Goal: Task Accomplishment & Management: Use online tool/utility

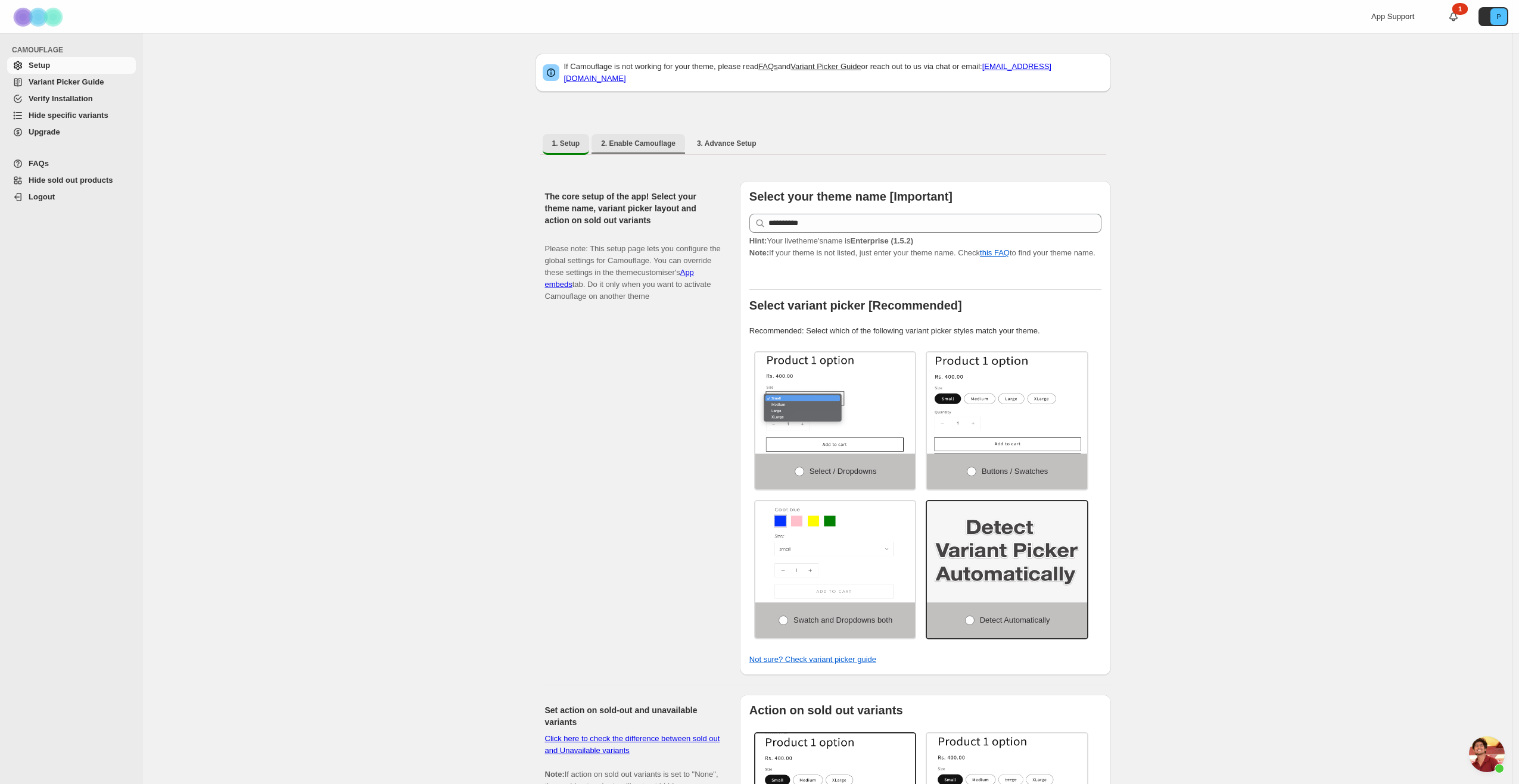
click at [643, 138] on span "2. Enable Camouflage" at bounding box center [638, 143] width 74 height 10
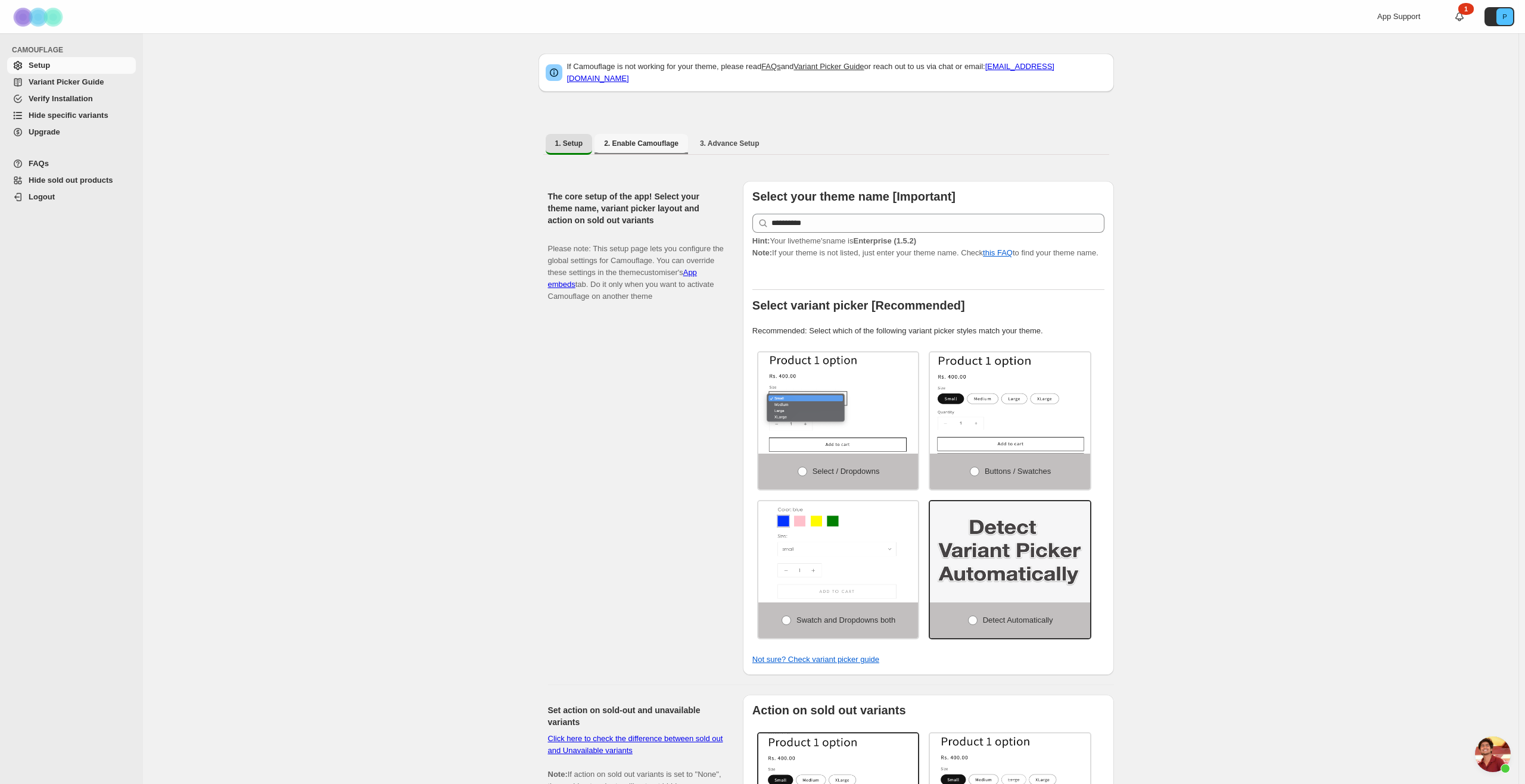
select select "**********"
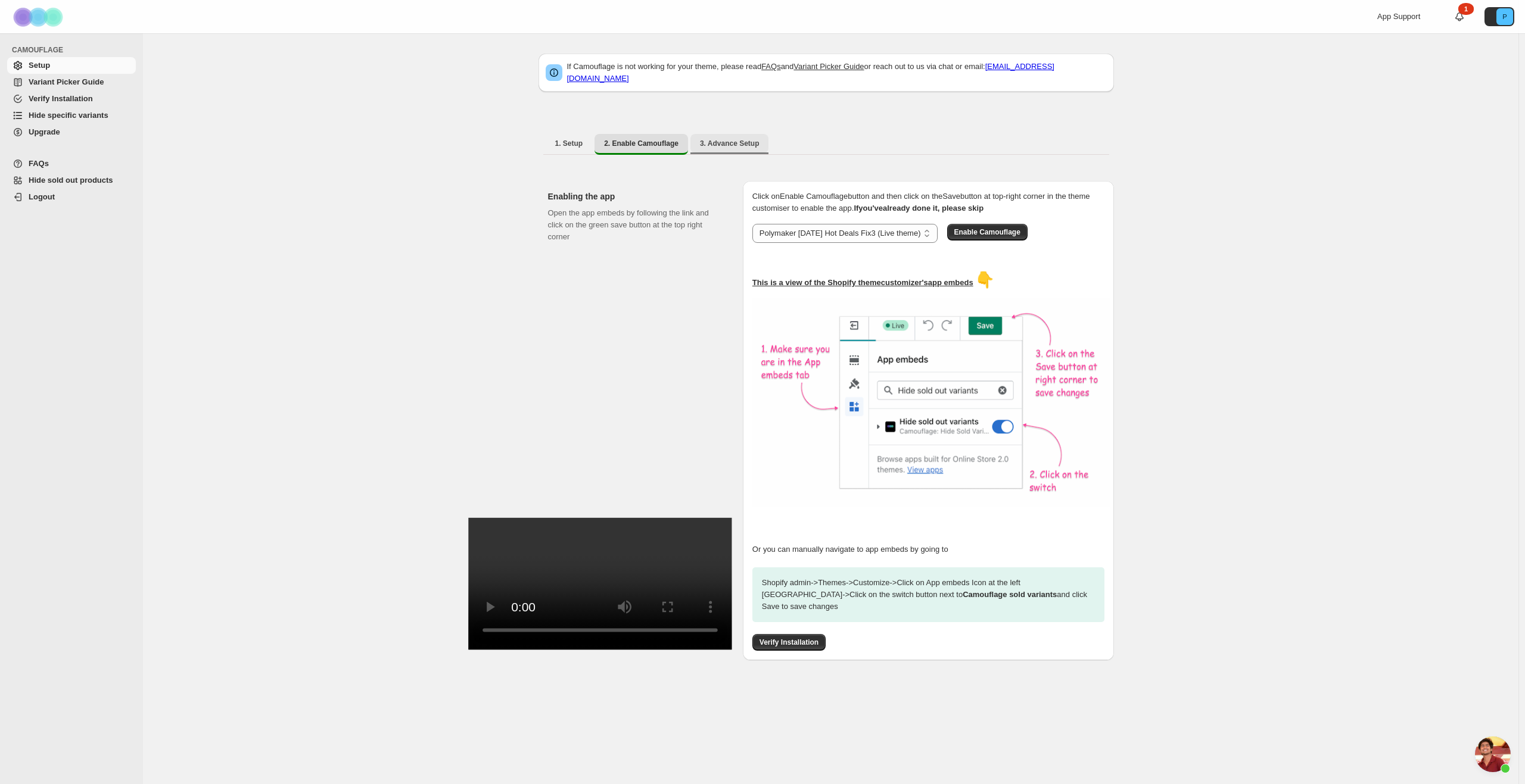
click at [719, 138] on span "3. Advance Setup" at bounding box center [730, 143] width 60 height 10
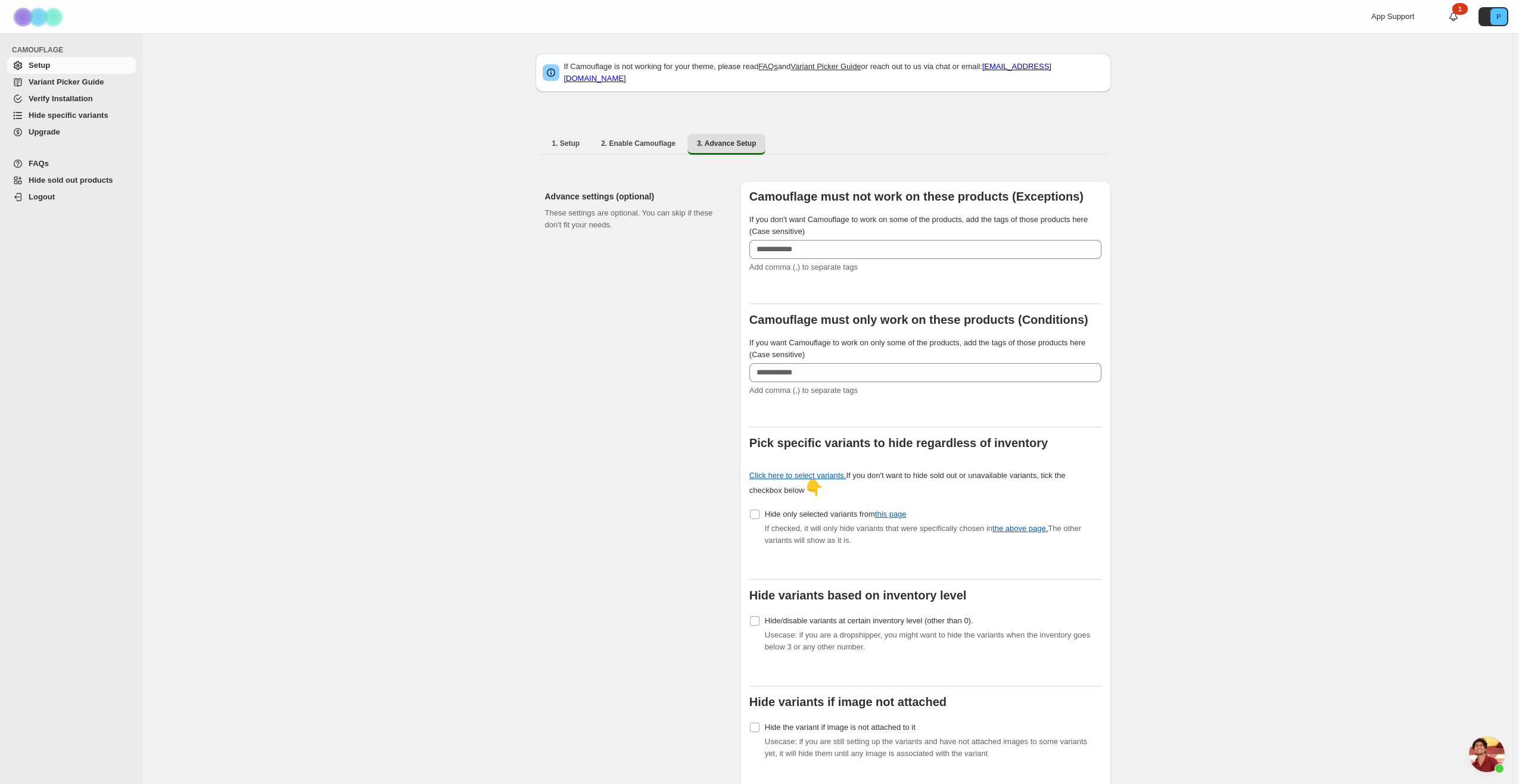
click at [64, 82] on span "Variant Picker Guide" at bounding box center [66, 82] width 75 height 9
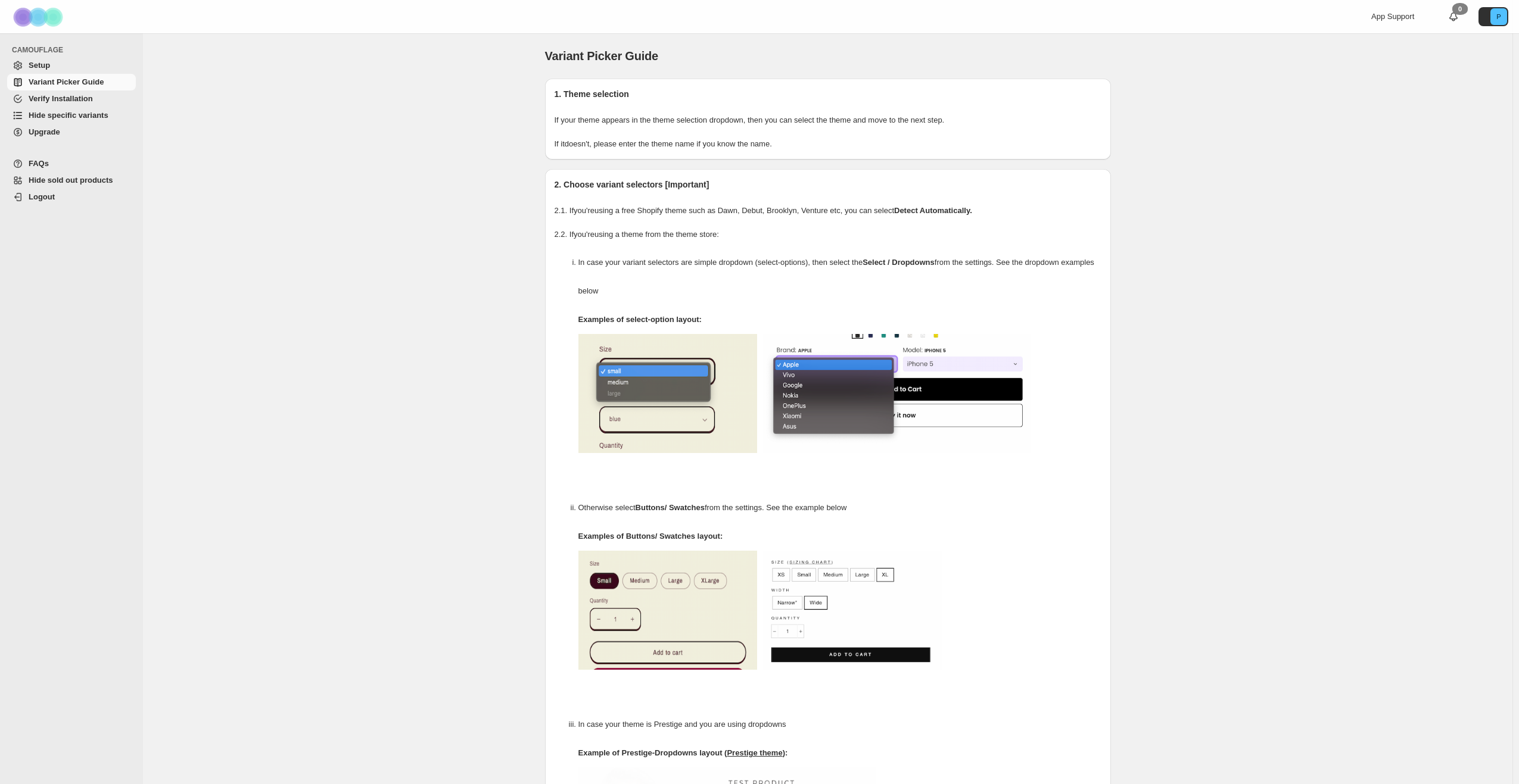
click at [62, 111] on span "Hide specific variants" at bounding box center [68, 115] width 79 height 9
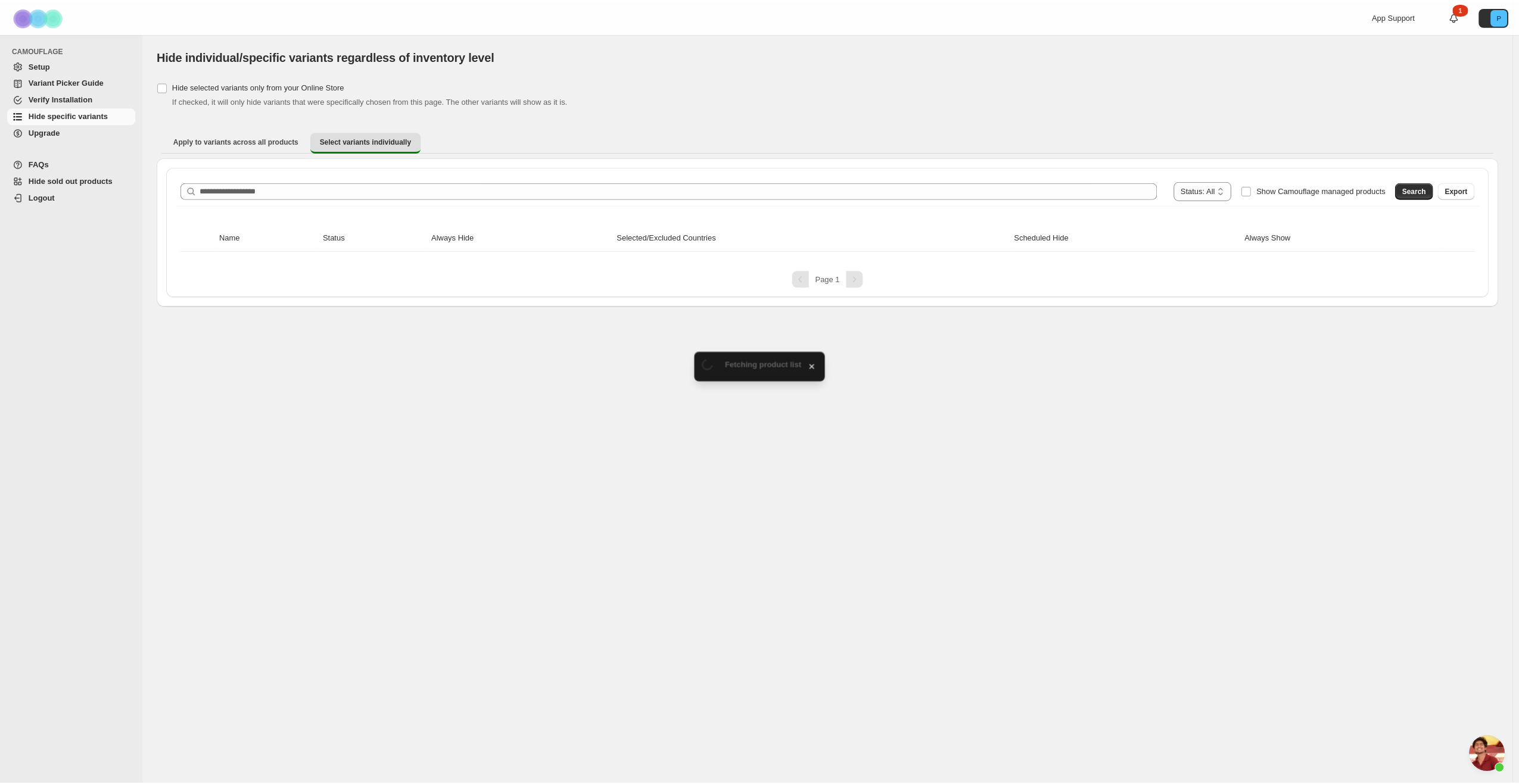
scroll to position [239, 0]
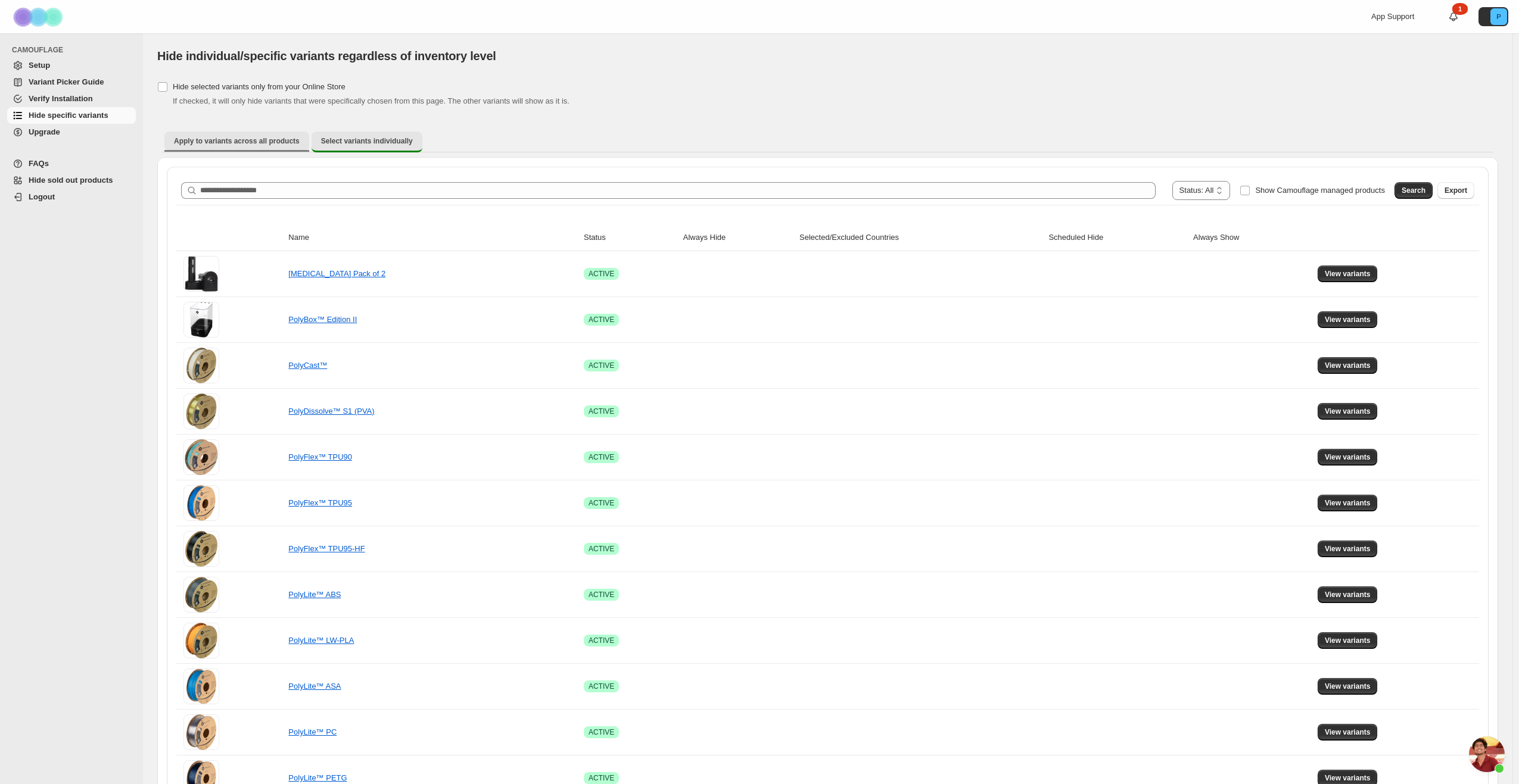
click at [226, 138] on span "Apply to variants across all products" at bounding box center [237, 141] width 126 height 10
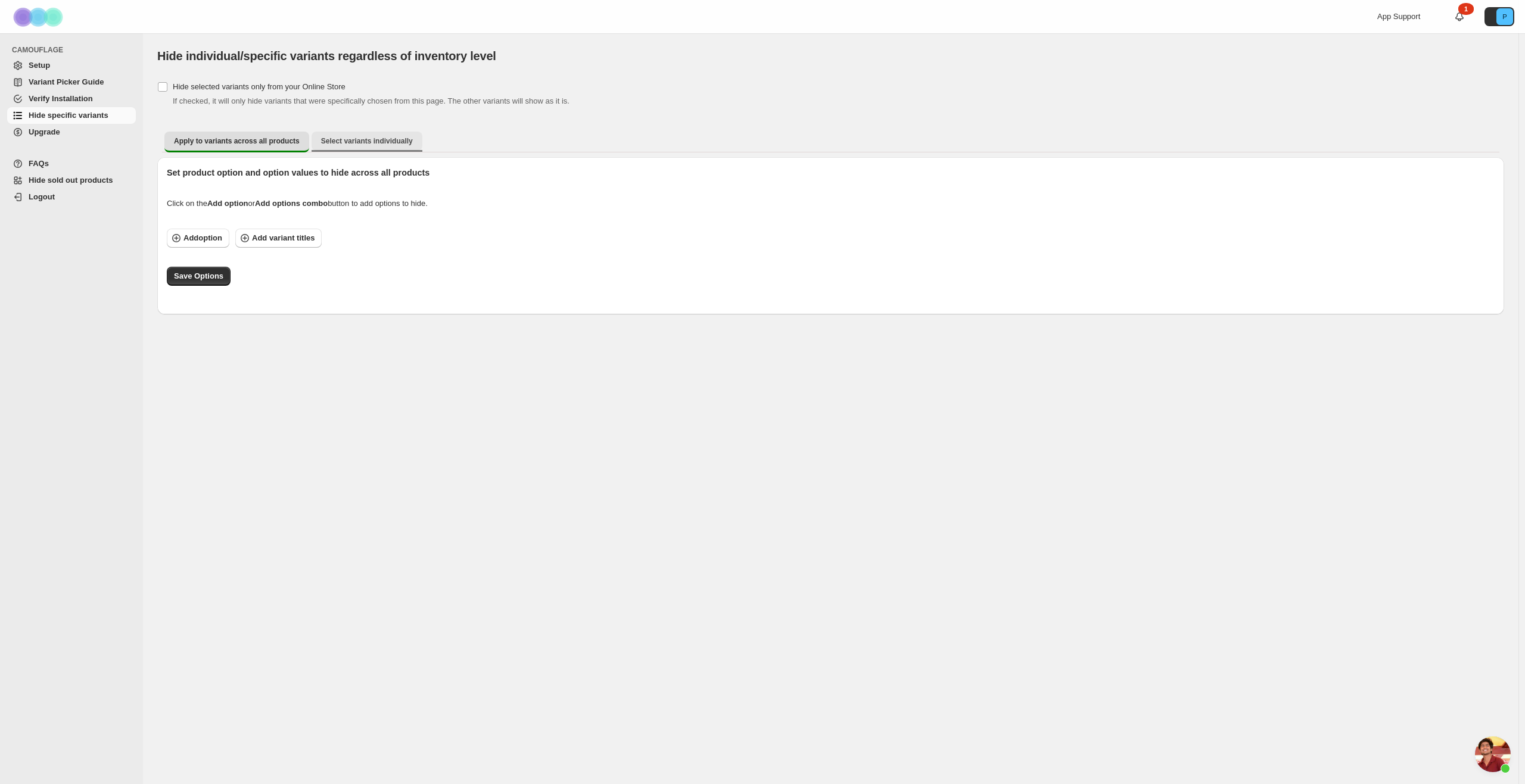
click at [343, 145] on span "Select variants individually" at bounding box center [366, 141] width 92 height 10
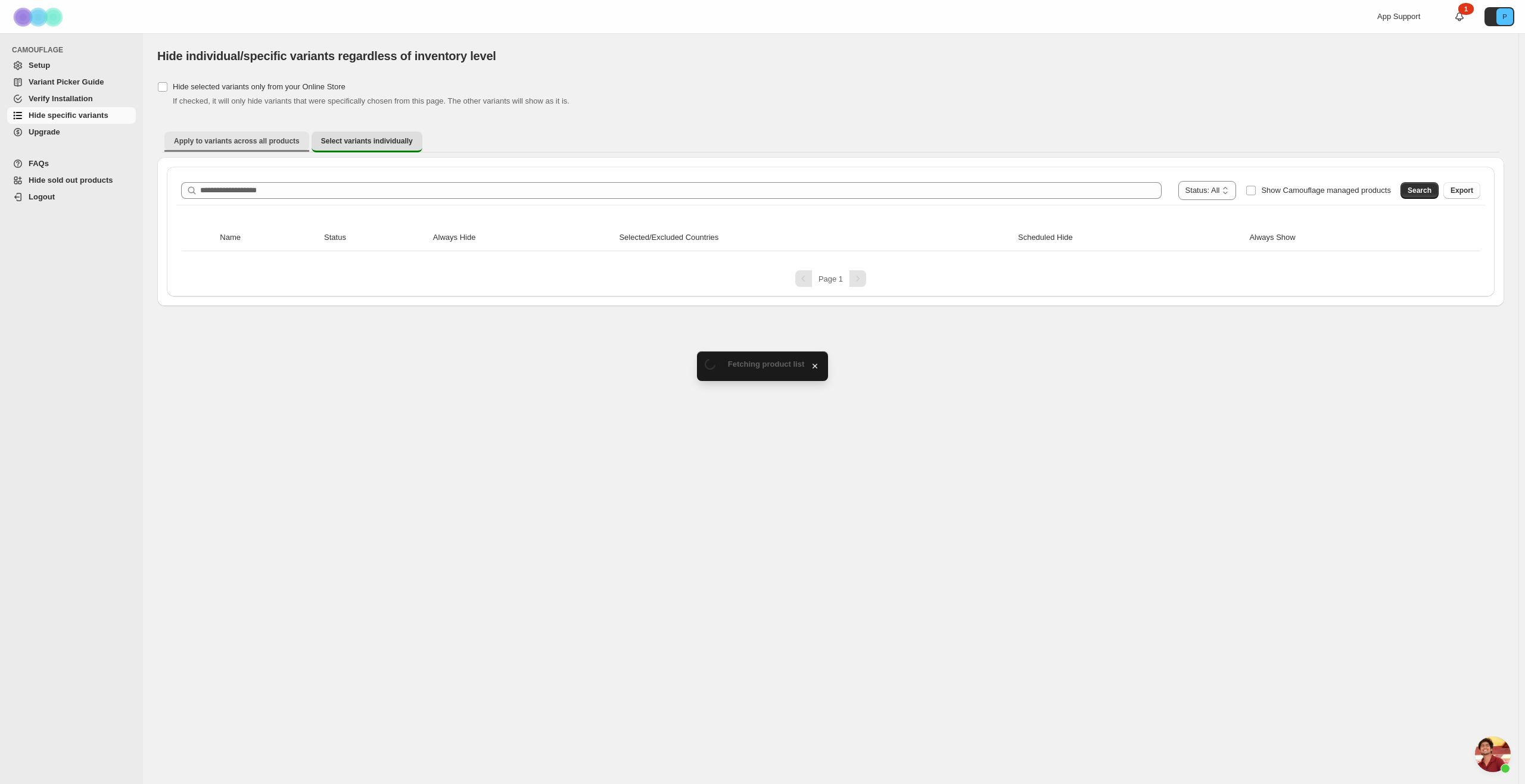
click at [257, 146] on button "Apply to variants across all products" at bounding box center [236, 141] width 145 height 19
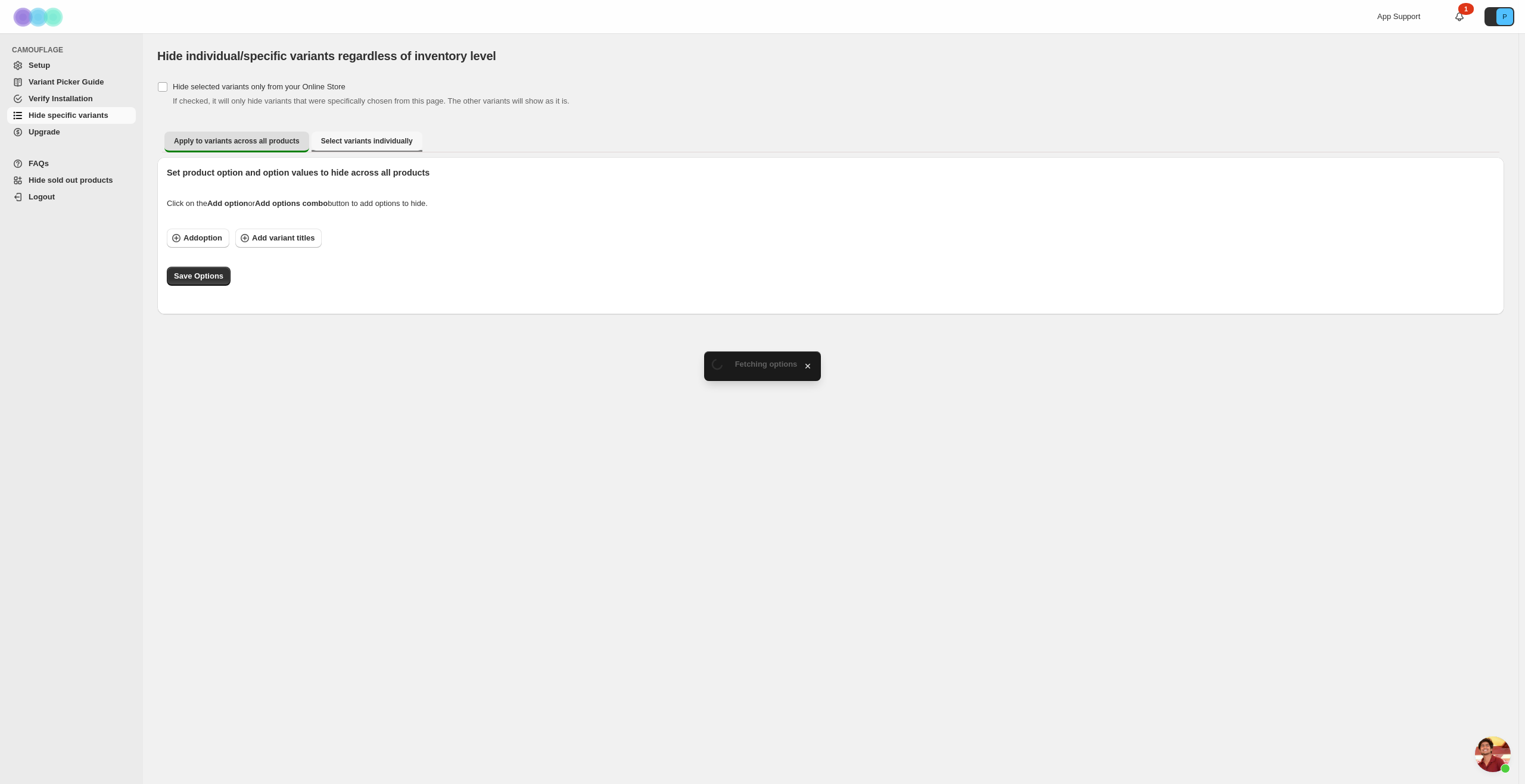
click at [361, 150] on button "Select variants individually" at bounding box center [367, 141] width 110 height 19
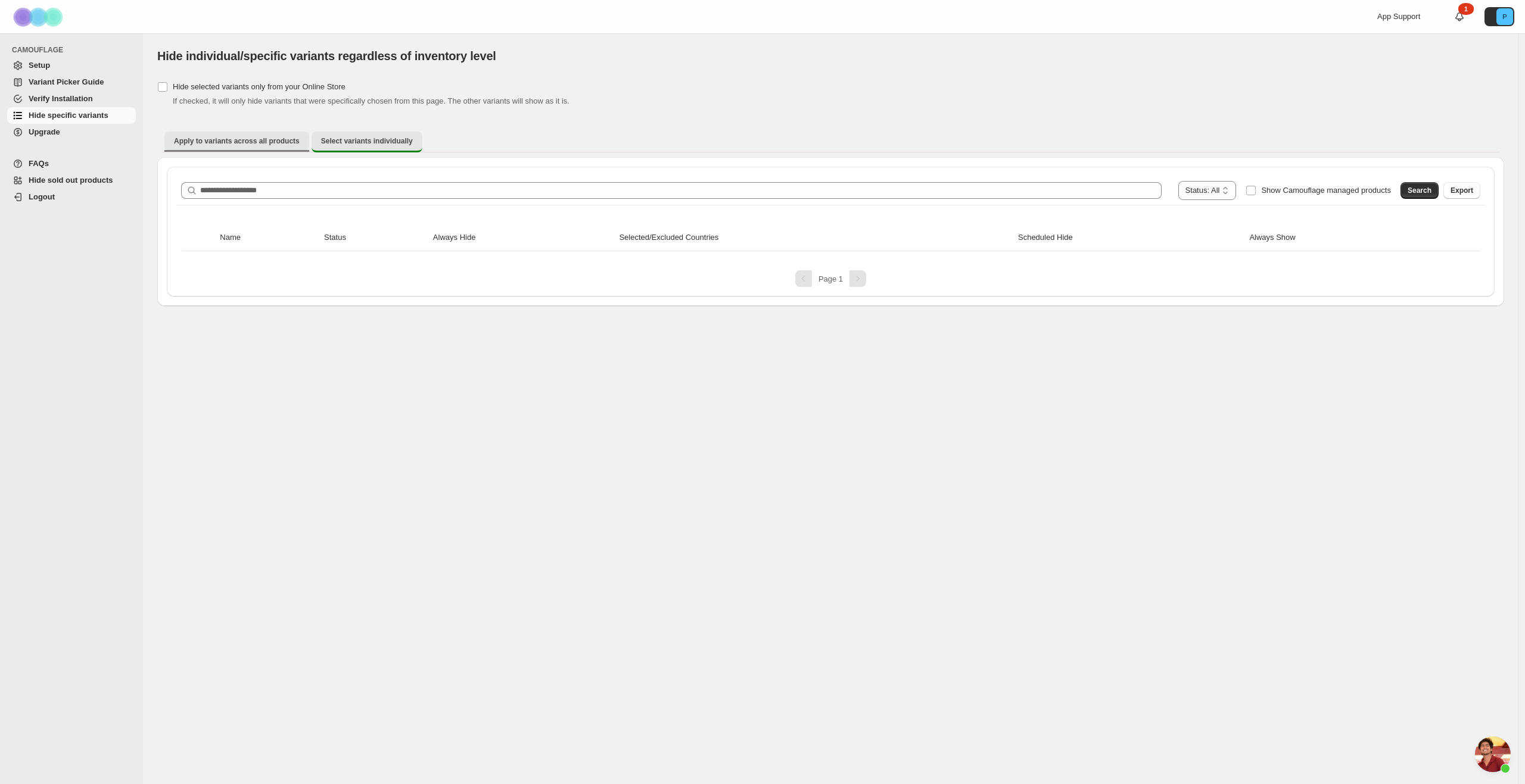
drag, startPoint x: 304, startPoint y: 151, endPoint x: 257, endPoint y: 147, distance: 47.2
click at [312, 151] on li "Select variants individually" at bounding box center [367, 142] width 110 height 21
click at [247, 145] on span "Apply to variants across all products" at bounding box center [237, 141] width 126 height 10
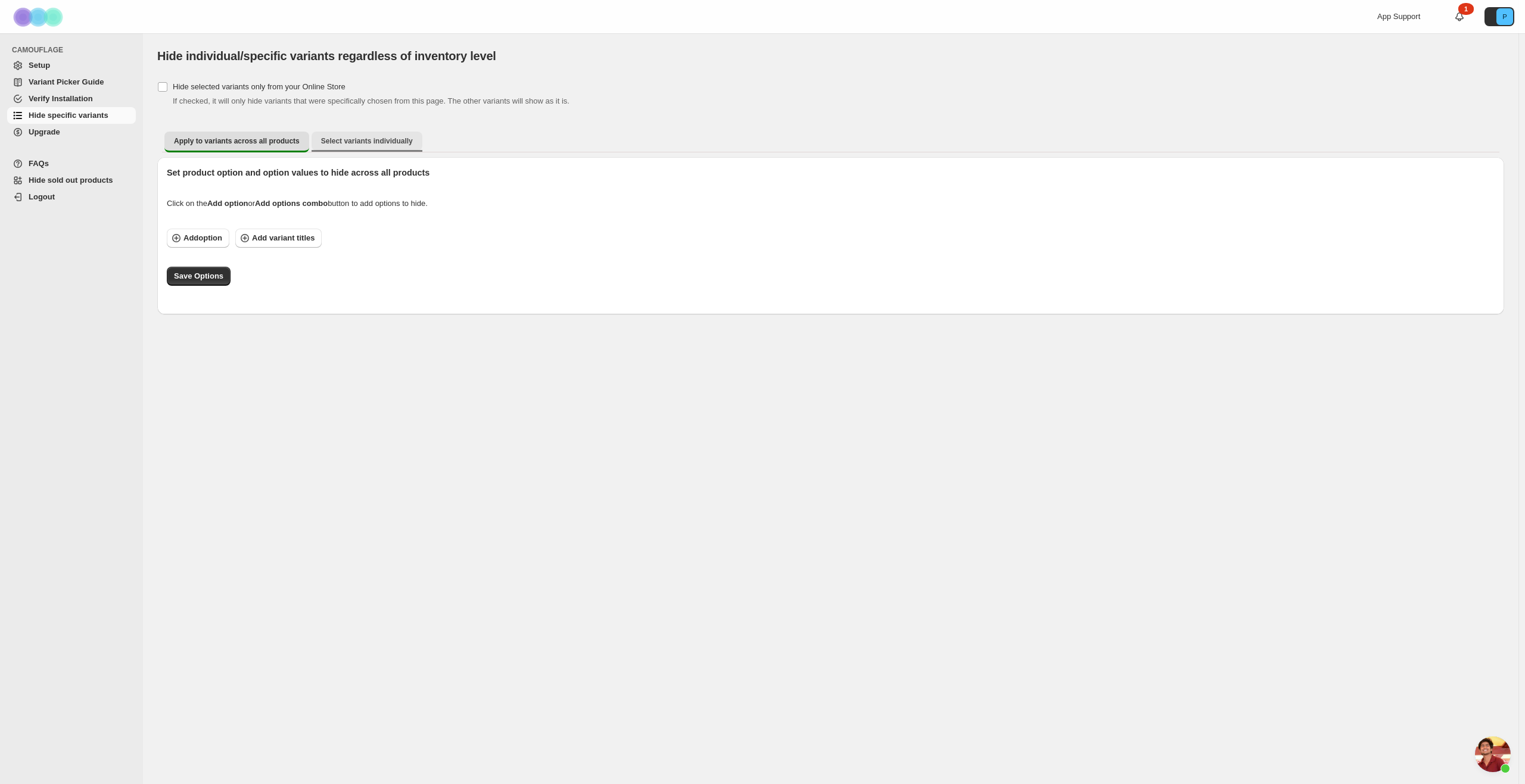
click at [371, 144] on span "Select variants individually" at bounding box center [366, 141] width 92 height 10
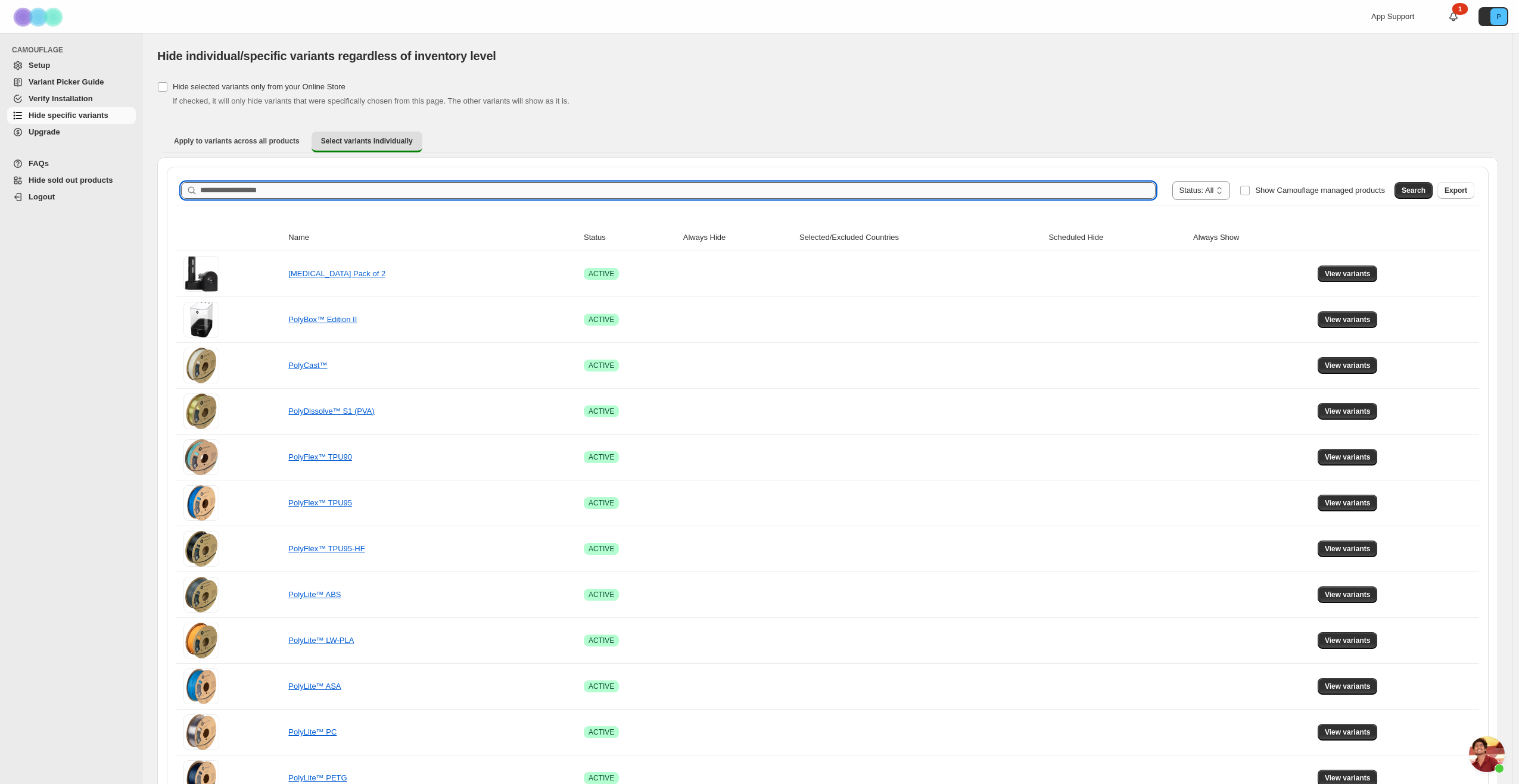
click at [863, 189] on input "Search product name" at bounding box center [677, 191] width 955 height 17
click at [1344, 276] on span "View variants" at bounding box center [1347, 274] width 46 height 10
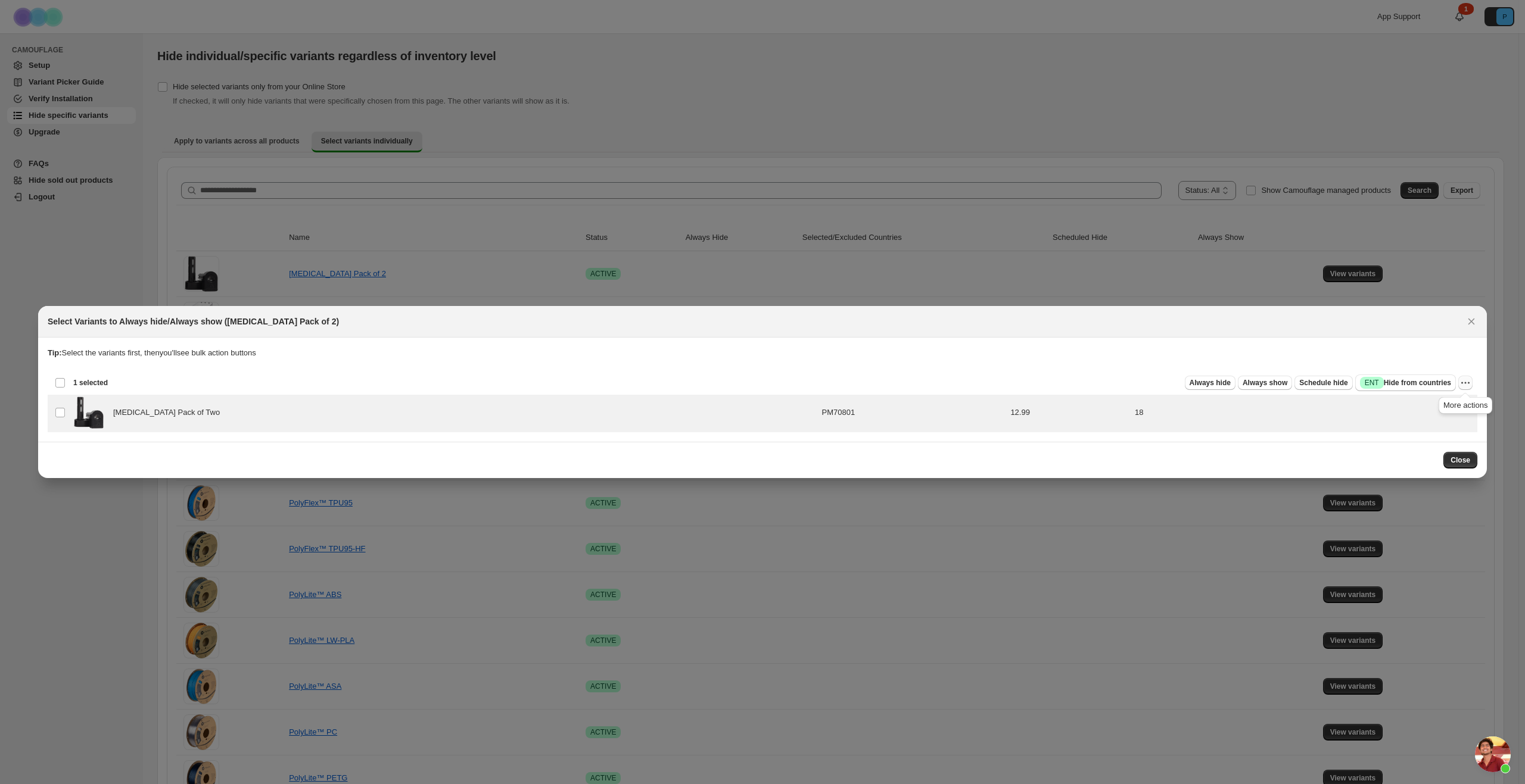
click at [1467, 384] on icon "More actions" at bounding box center [1465, 383] width 12 height 12
click at [1474, 329] on button "Close" at bounding box center [1471, 322] width 17 height 17
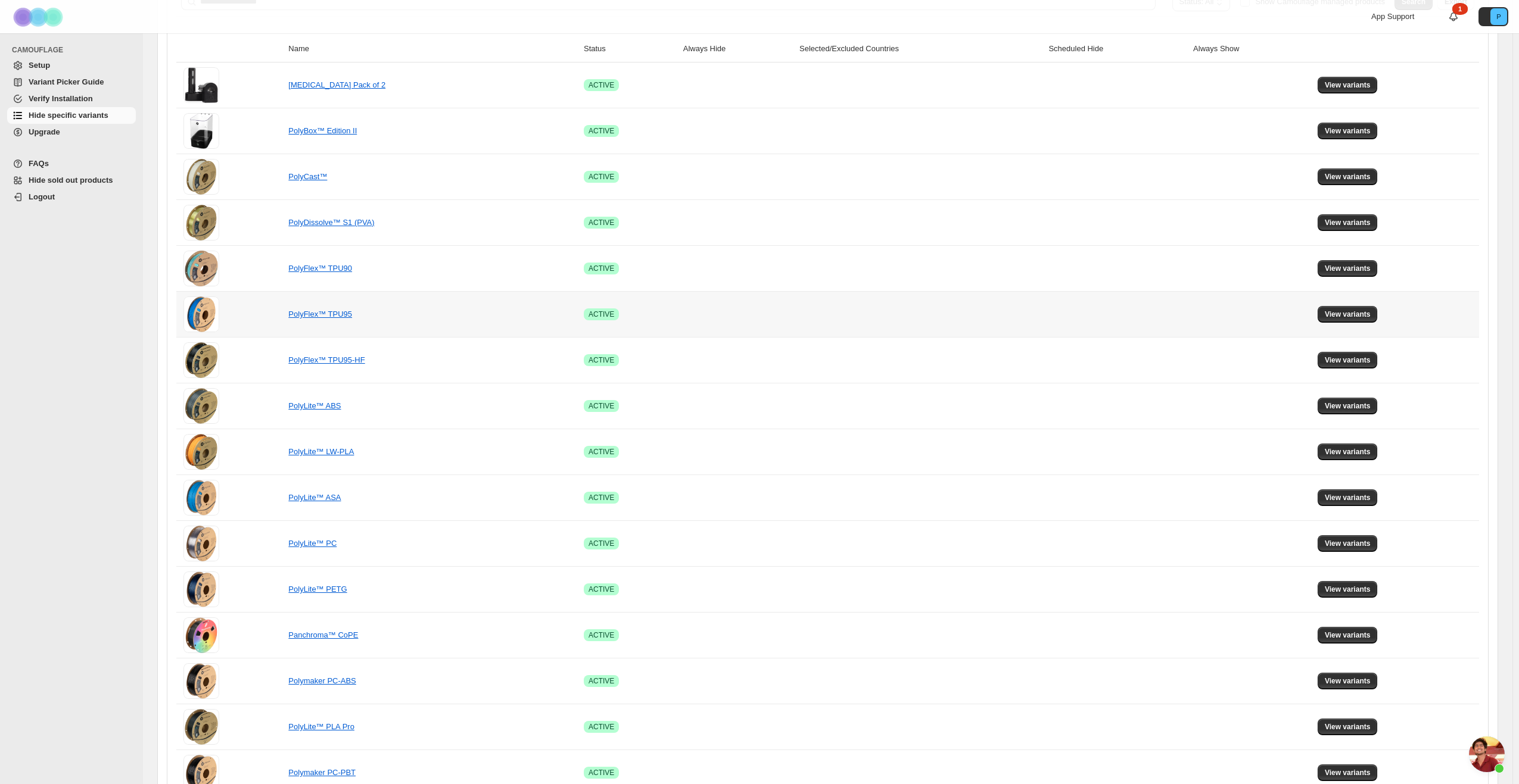
scroll to position [438, 0]
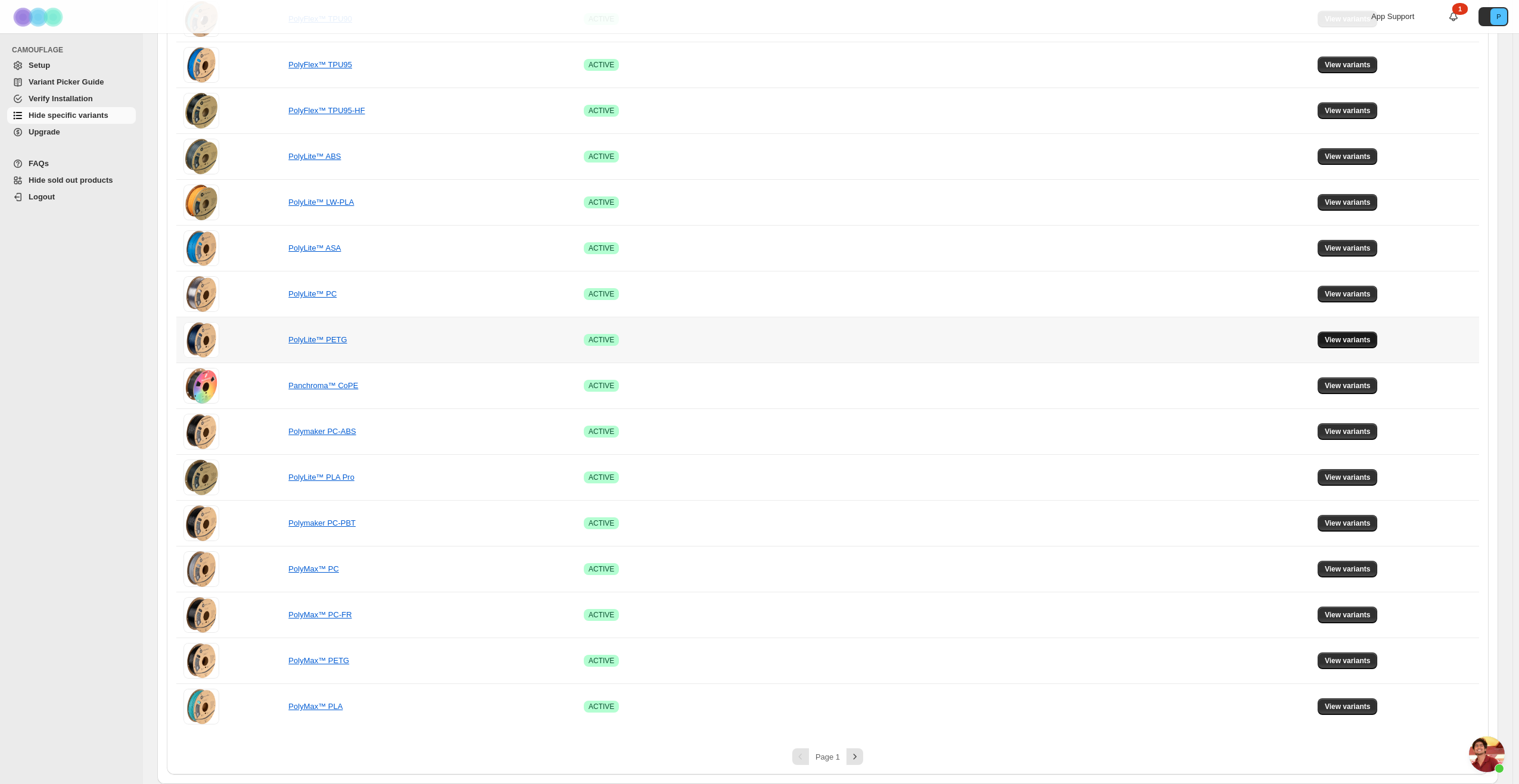
click at [1342, 341] on span "View variants" at bounding box center [1347, 340] width 46 height 10
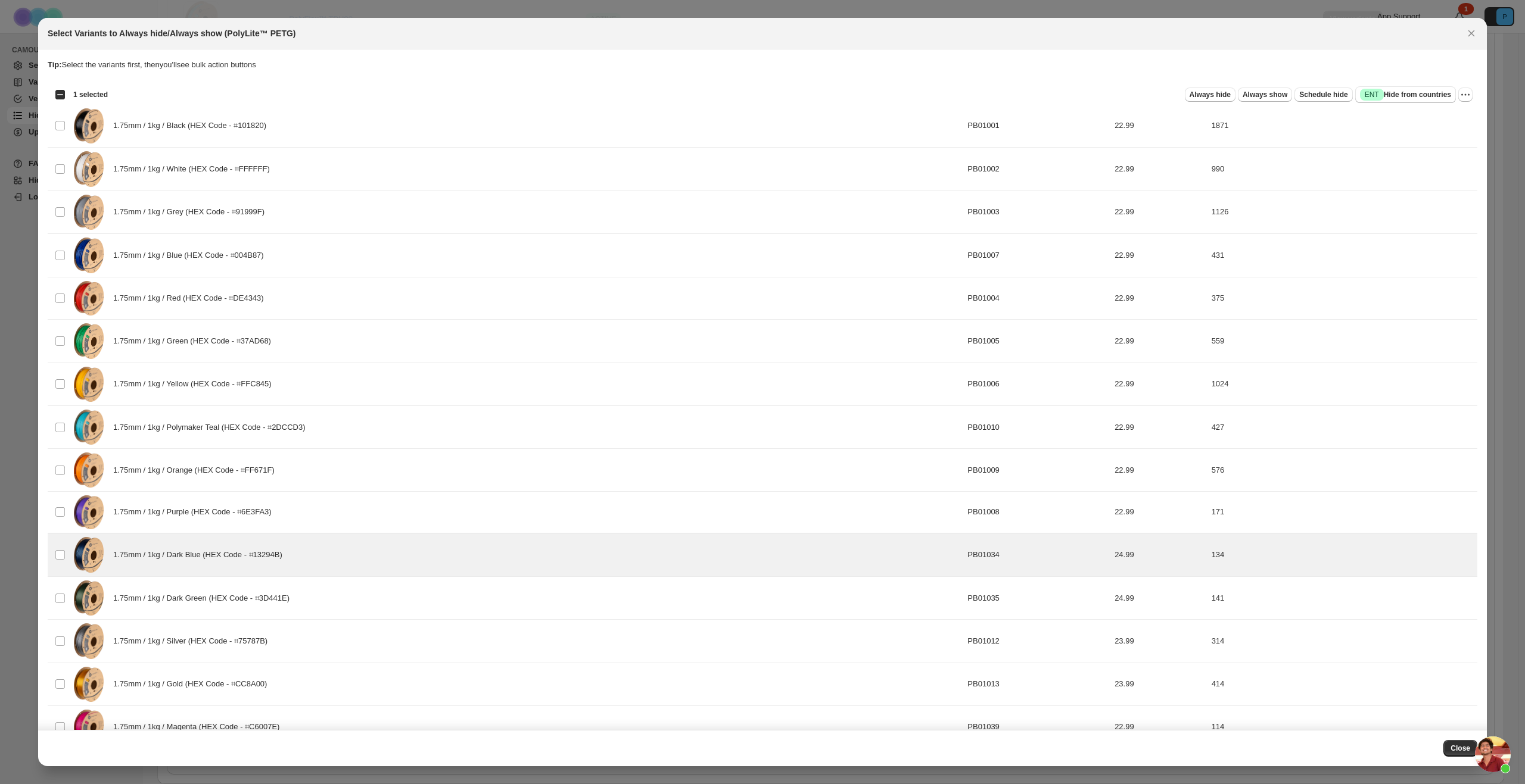
click at [1452, 96] on div "Always hide Always show Schedule hide Success ENT Hide from countries Always hi…" at bounding box center [795, 95] width 1355 height 17
click at [1459, 94] on icon "More actions" at bounding box center [1465, 95] width 12 height 12
click at [1293, 63] on p "Tip: Select the variants first, then you'll see bulk action buttons" at bounding box center [762, 65] width 1430 height 12
click at [1324, 95] on span "Schedule hide" at bounding box center [1323, 95] width 48 height 10
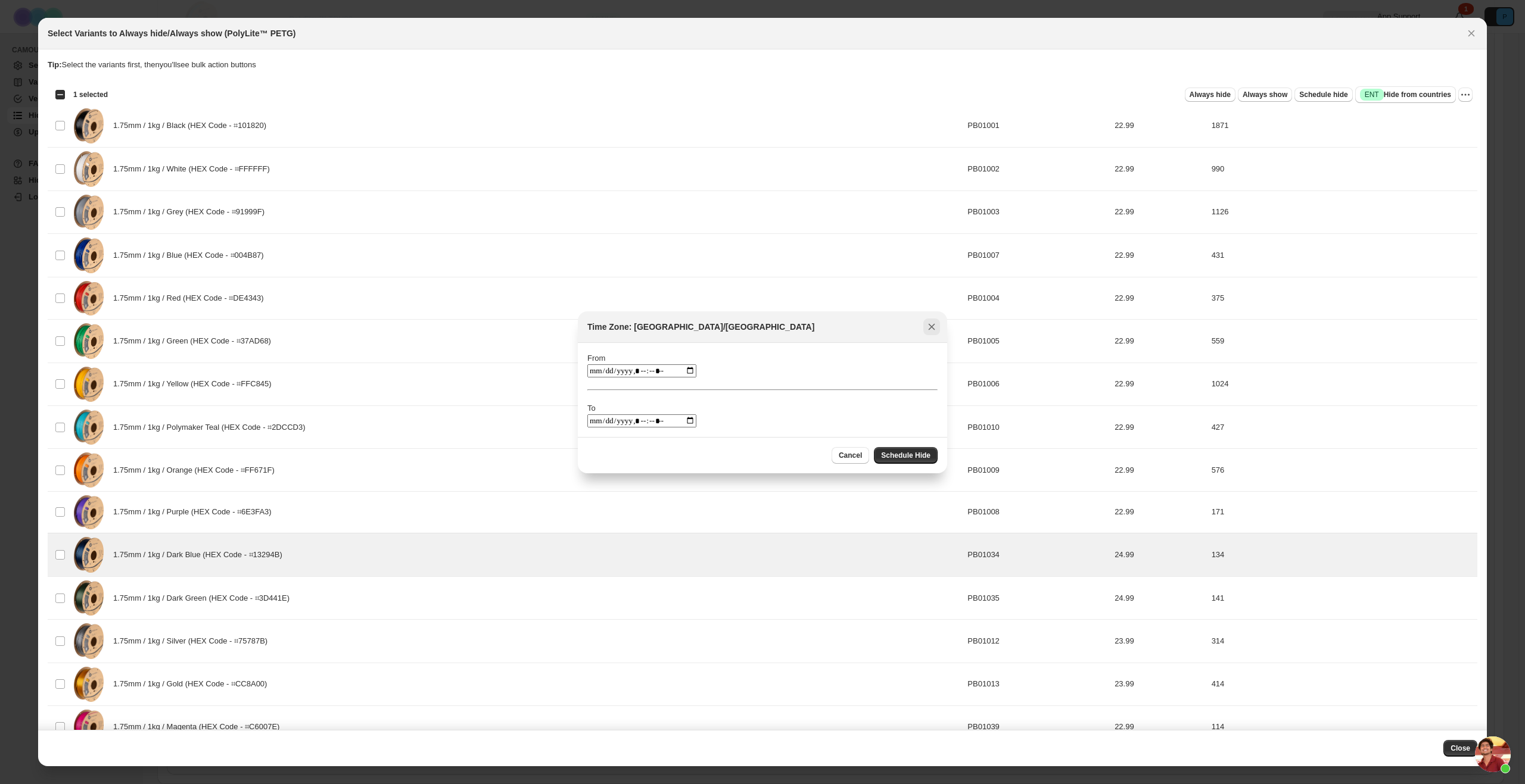
click at [934, 320] on button "Close" at bounding box center [932, 327] width 17 height 17
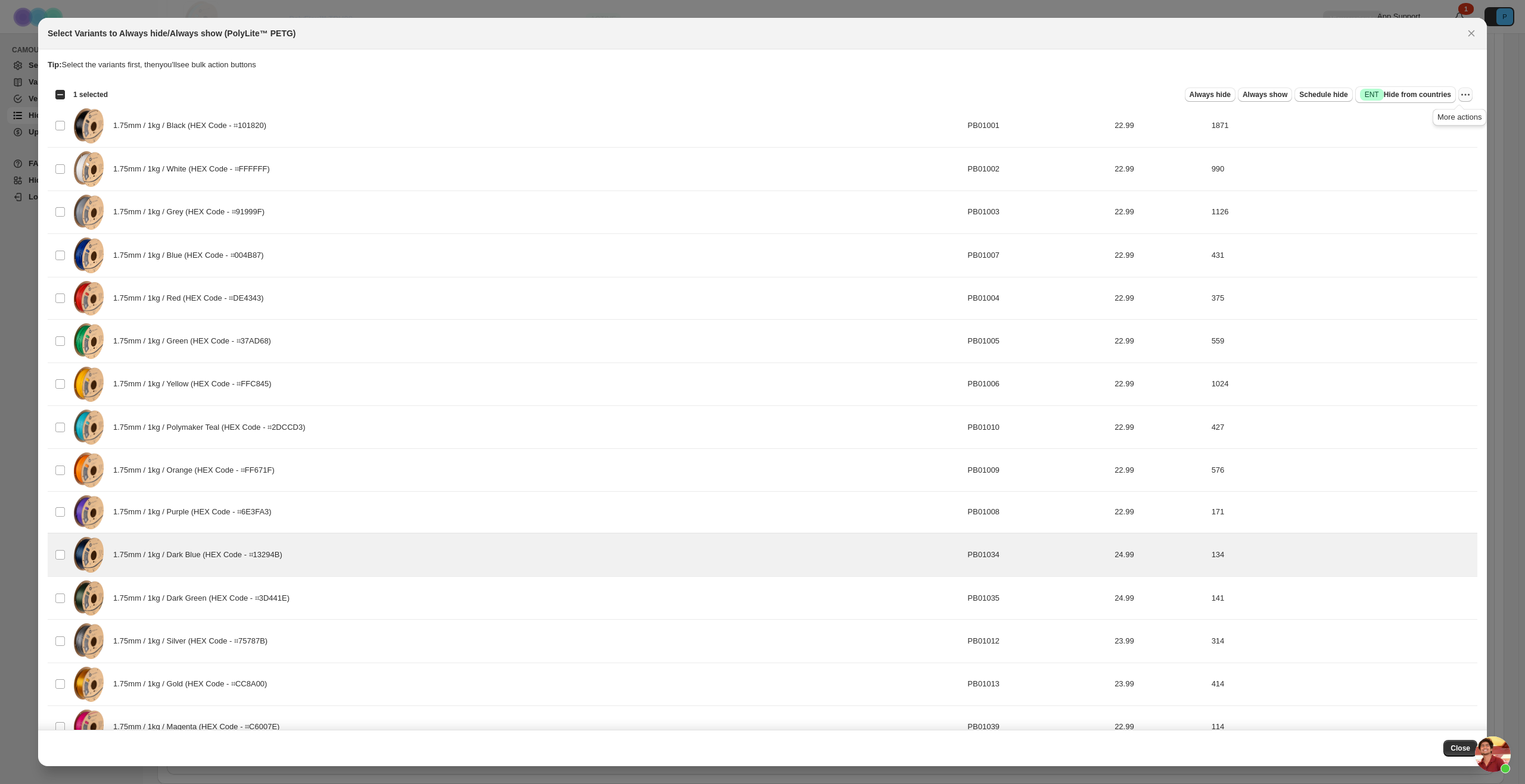
click at [1458, 101] on button "More actions" at bounding box center [1465, 95] width 14 height 14
click at [1475, 30] on icon "Close" at bounding box center [1471, 33] width 12 height 12
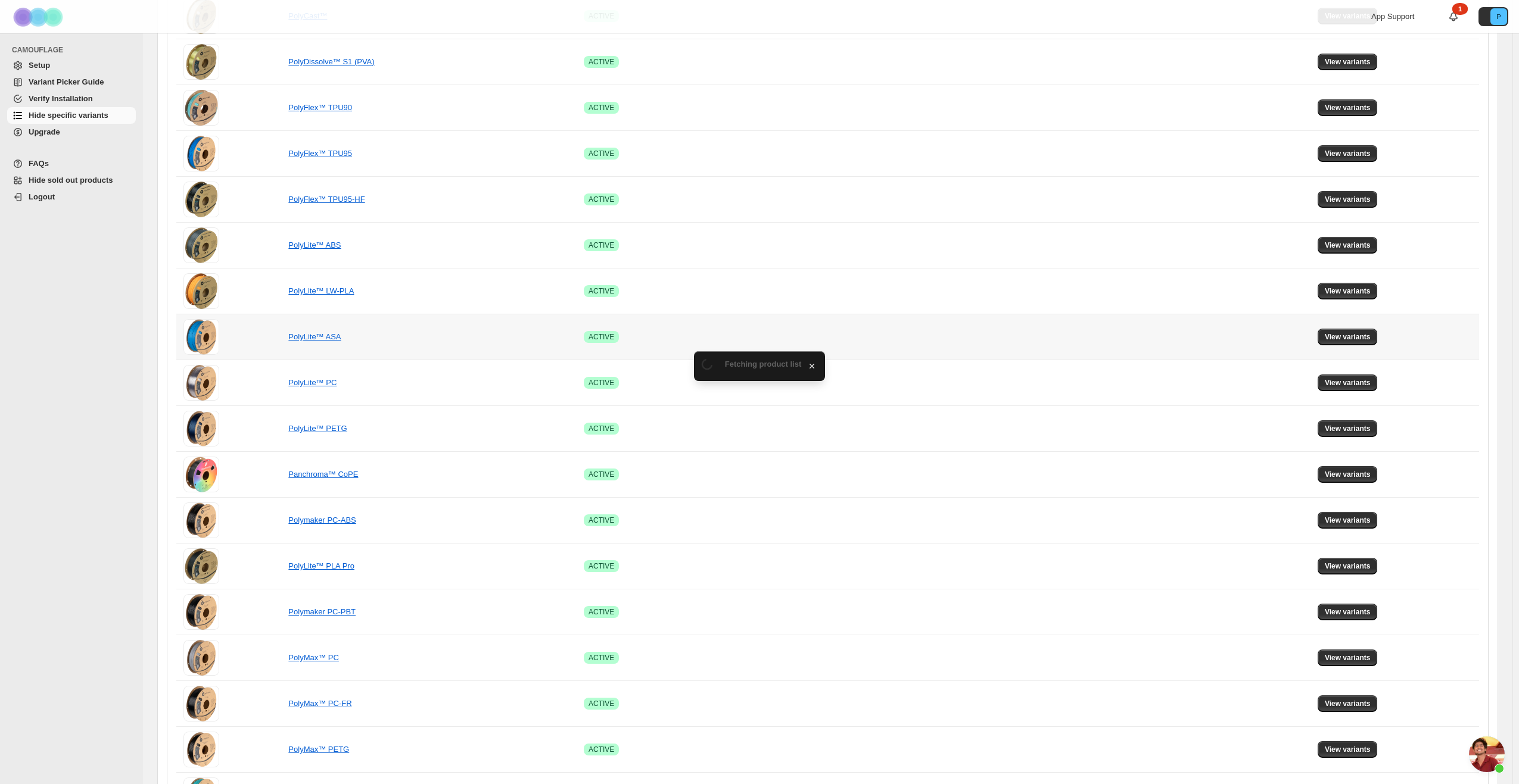
scroll to position [0, 0]
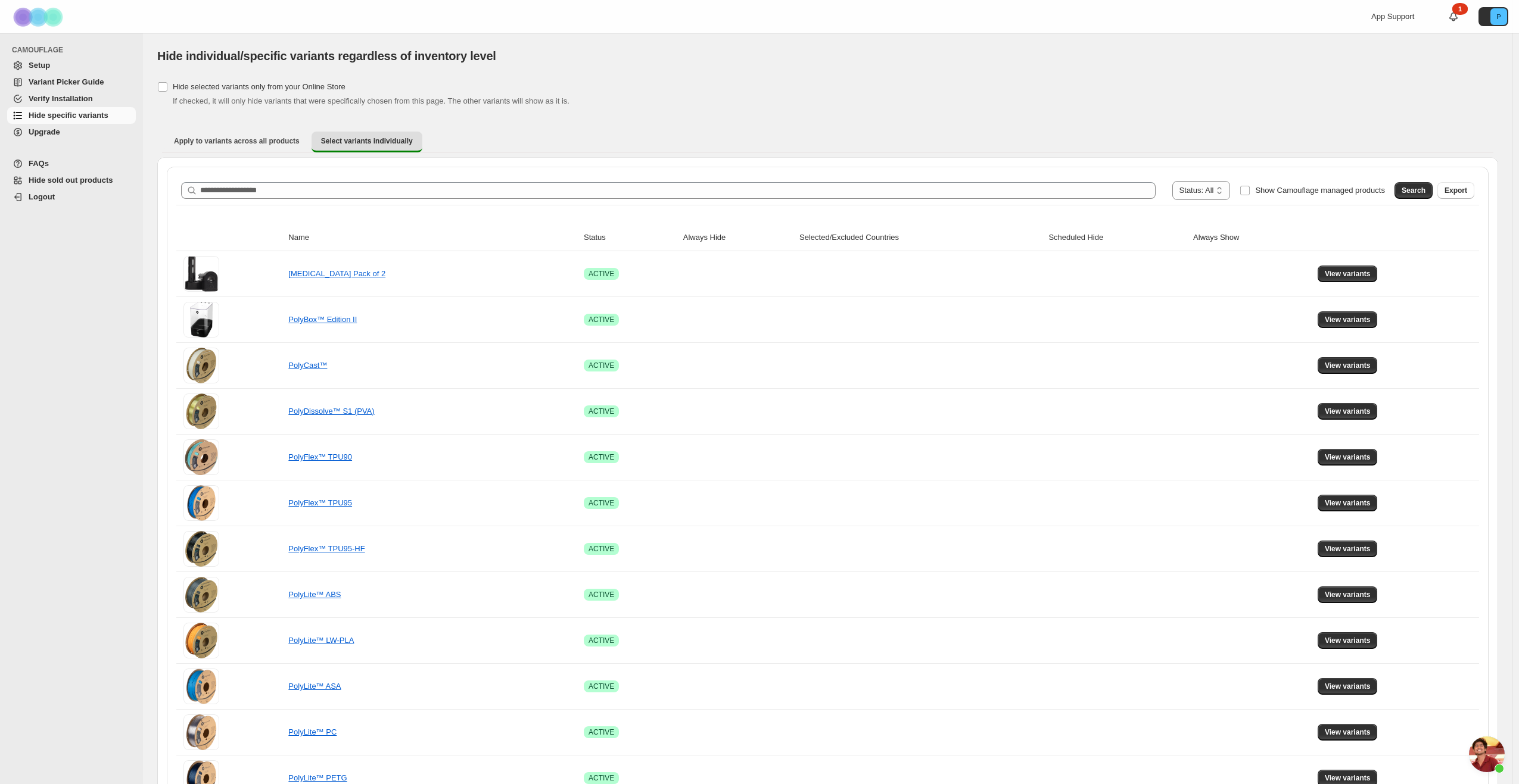
click at [31, 82] on span "Variant Picker Guide" at bounding box center [66, 82] width 75 height 9
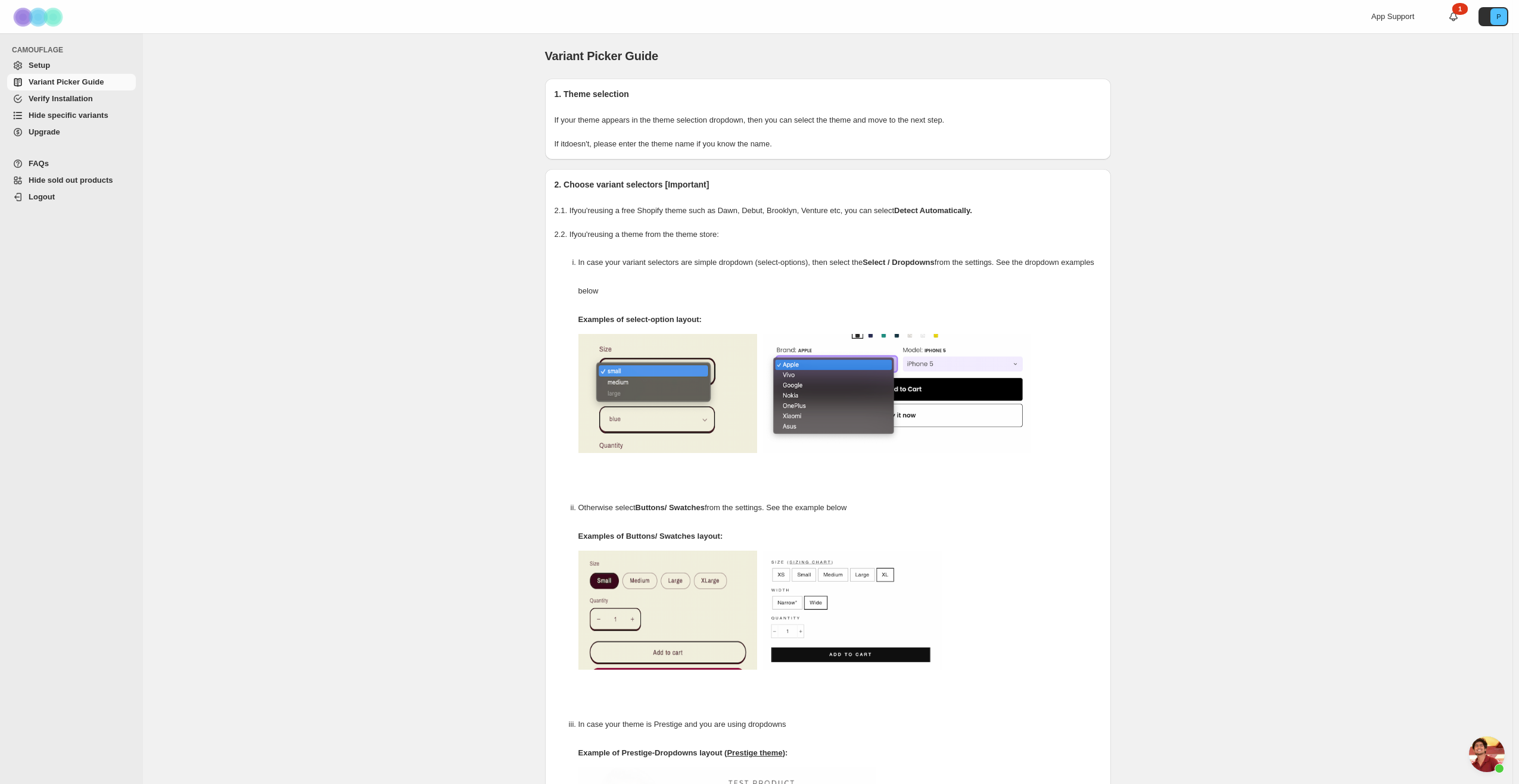
click at [33, 62] on span "Setup" at bounding box center [39, 65] width 21 height 9
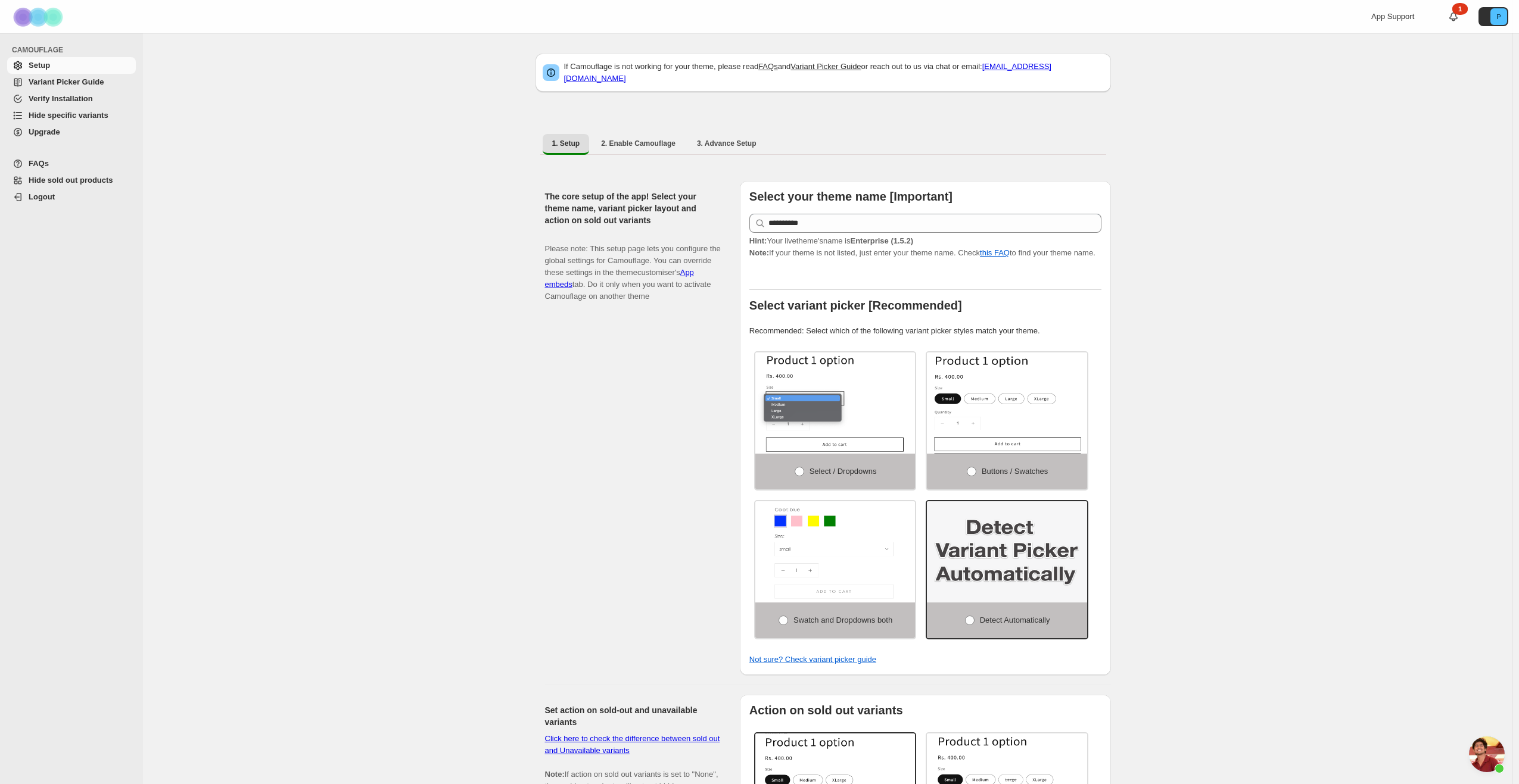
click at [63, 119] on span "Hide specific variants" at bounding box center [68, 115] width 79 height 9
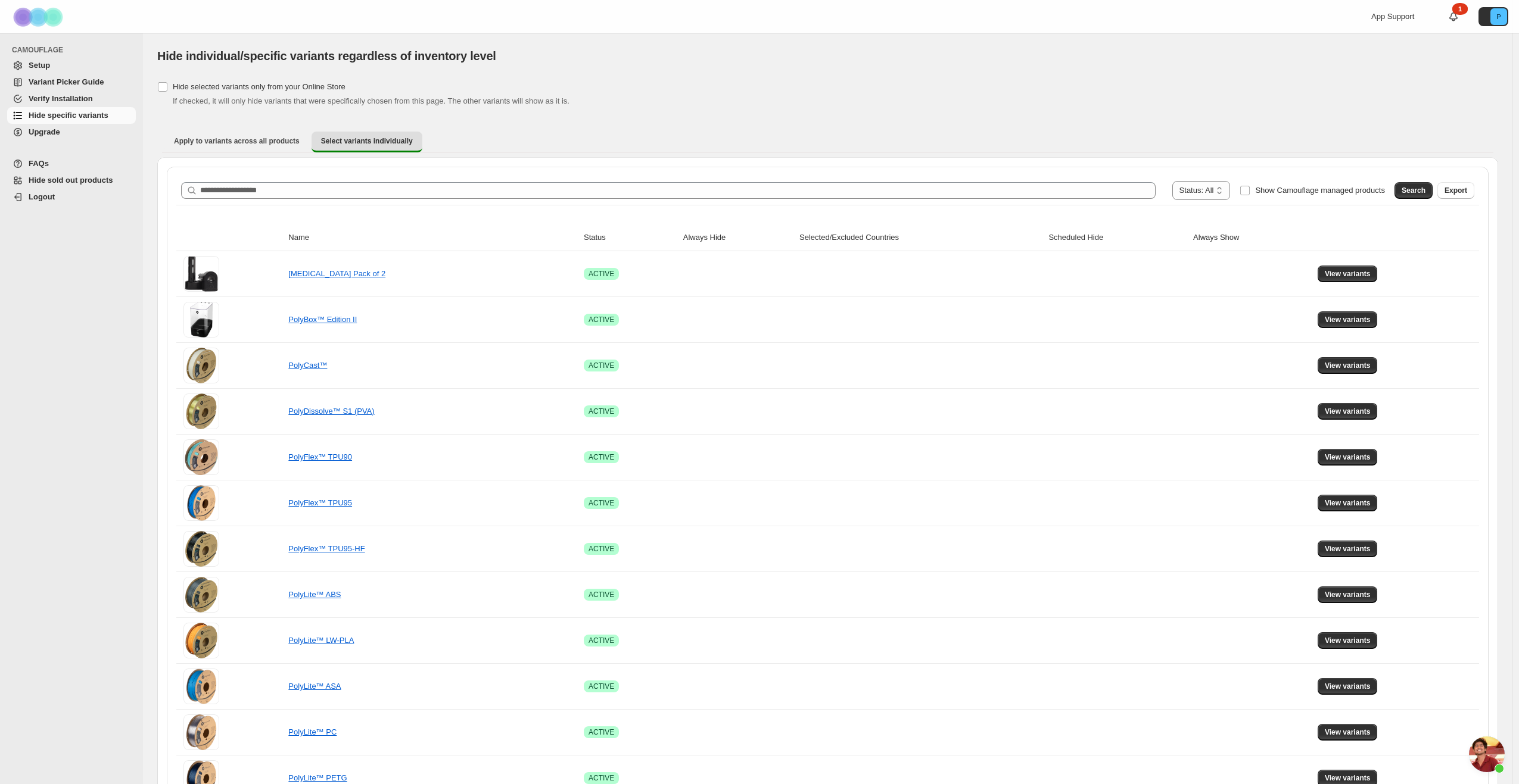
click at [1478, 760] on span "Open chat" at bounding box center [1486, 754] width 36 height 36
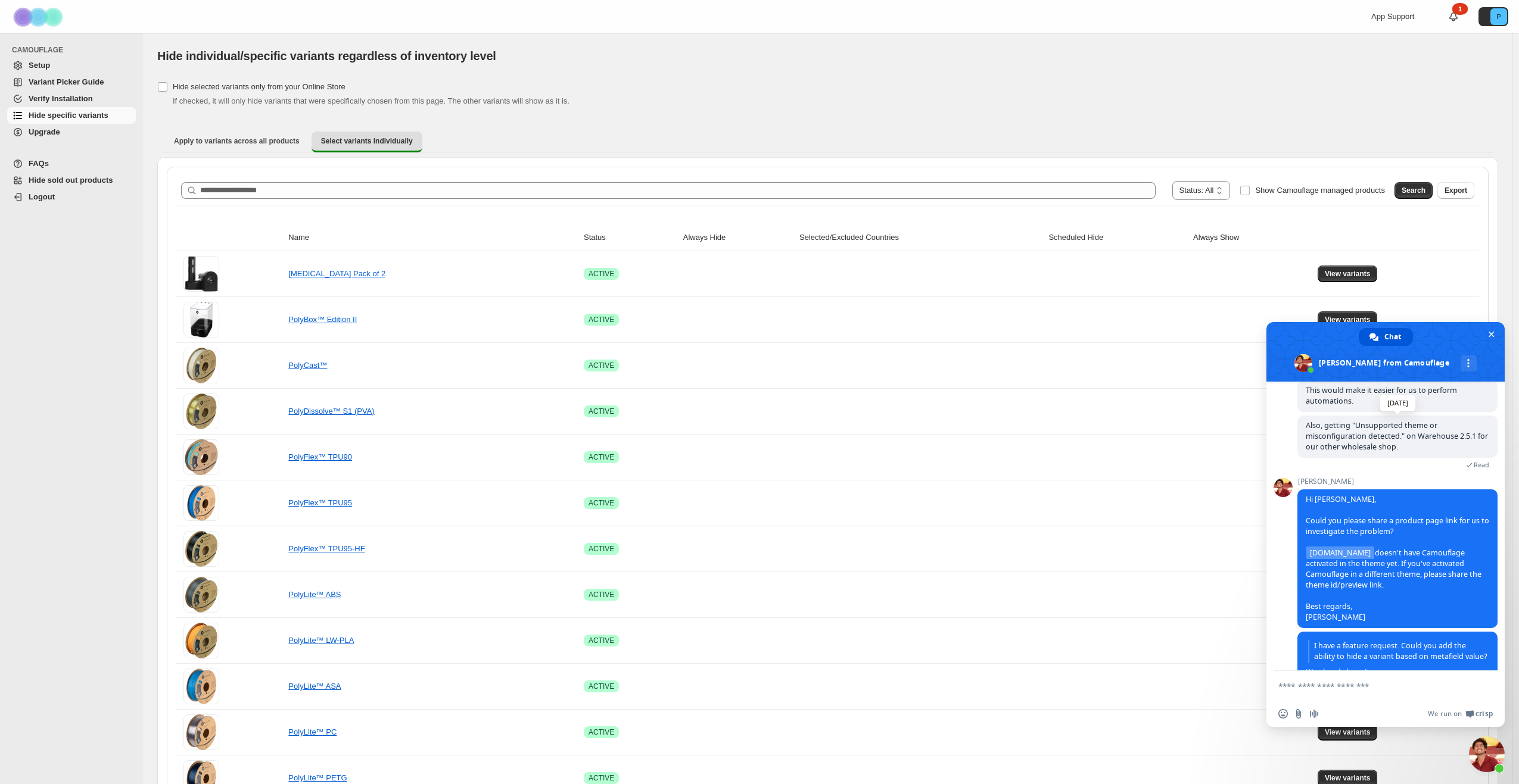
scroll to position [251, 0]
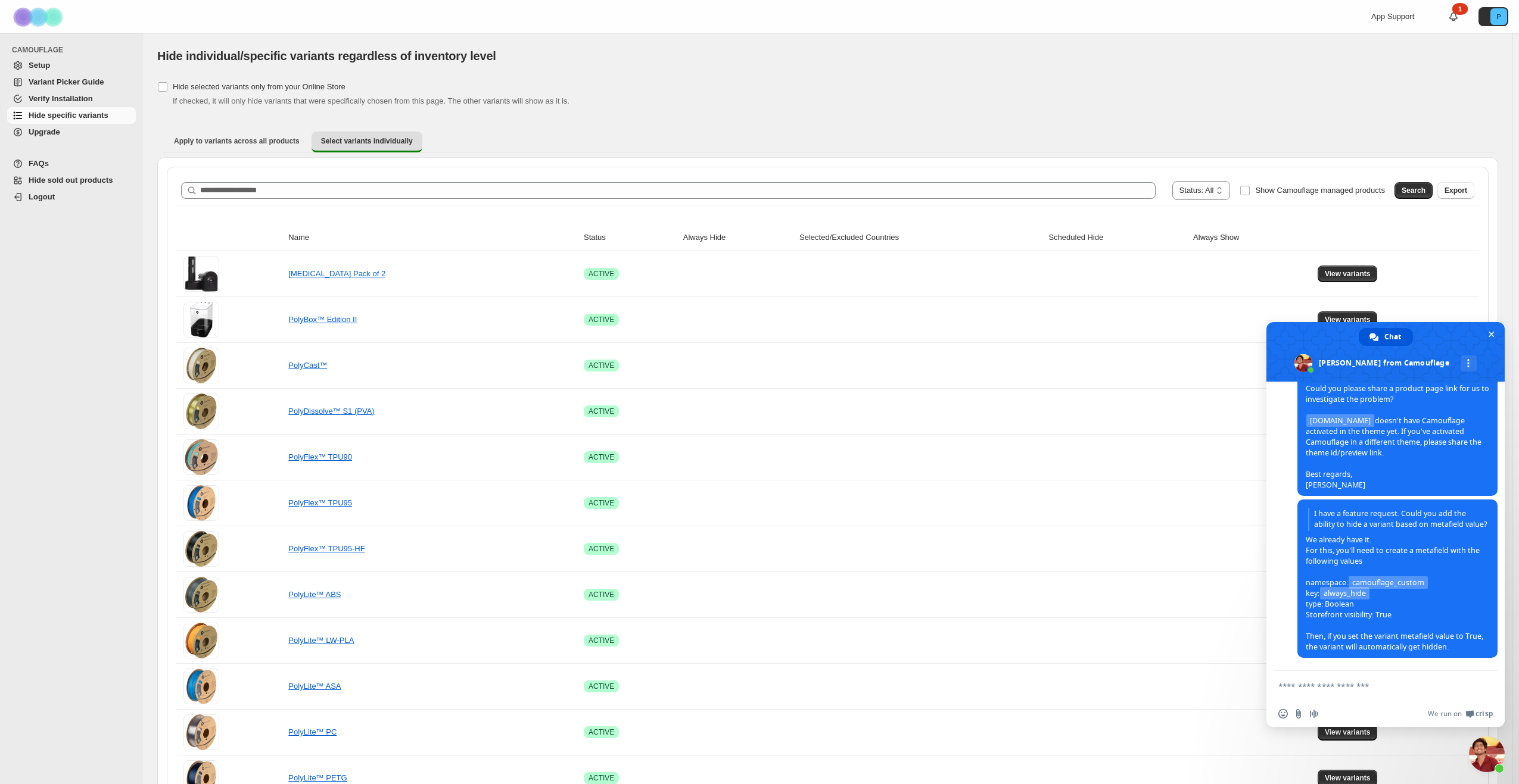
click at [1346, 691] on textarea "Compose your message..." at bounding box center [1374, 686] width 191 height 30
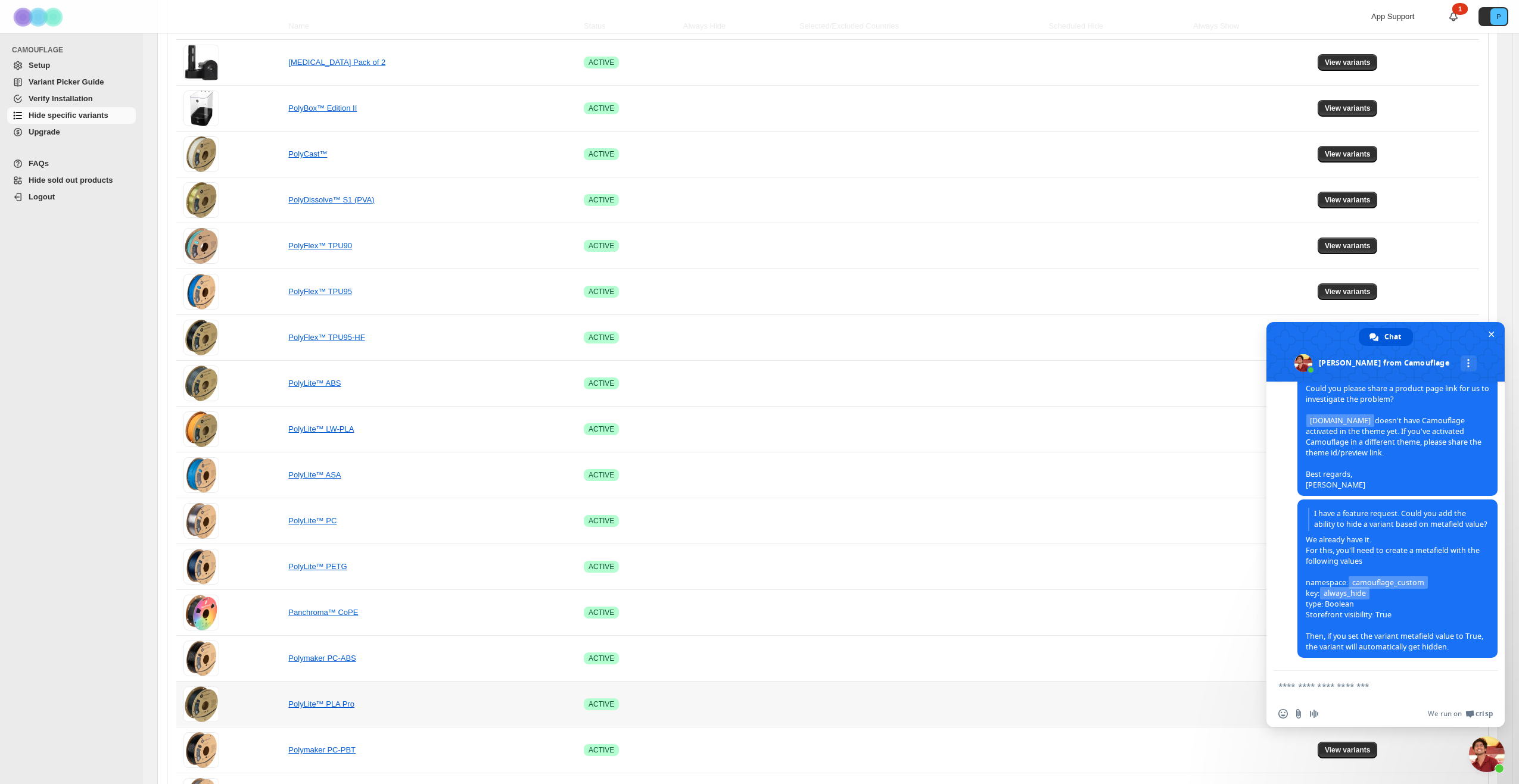
scroll to position [0, 0]
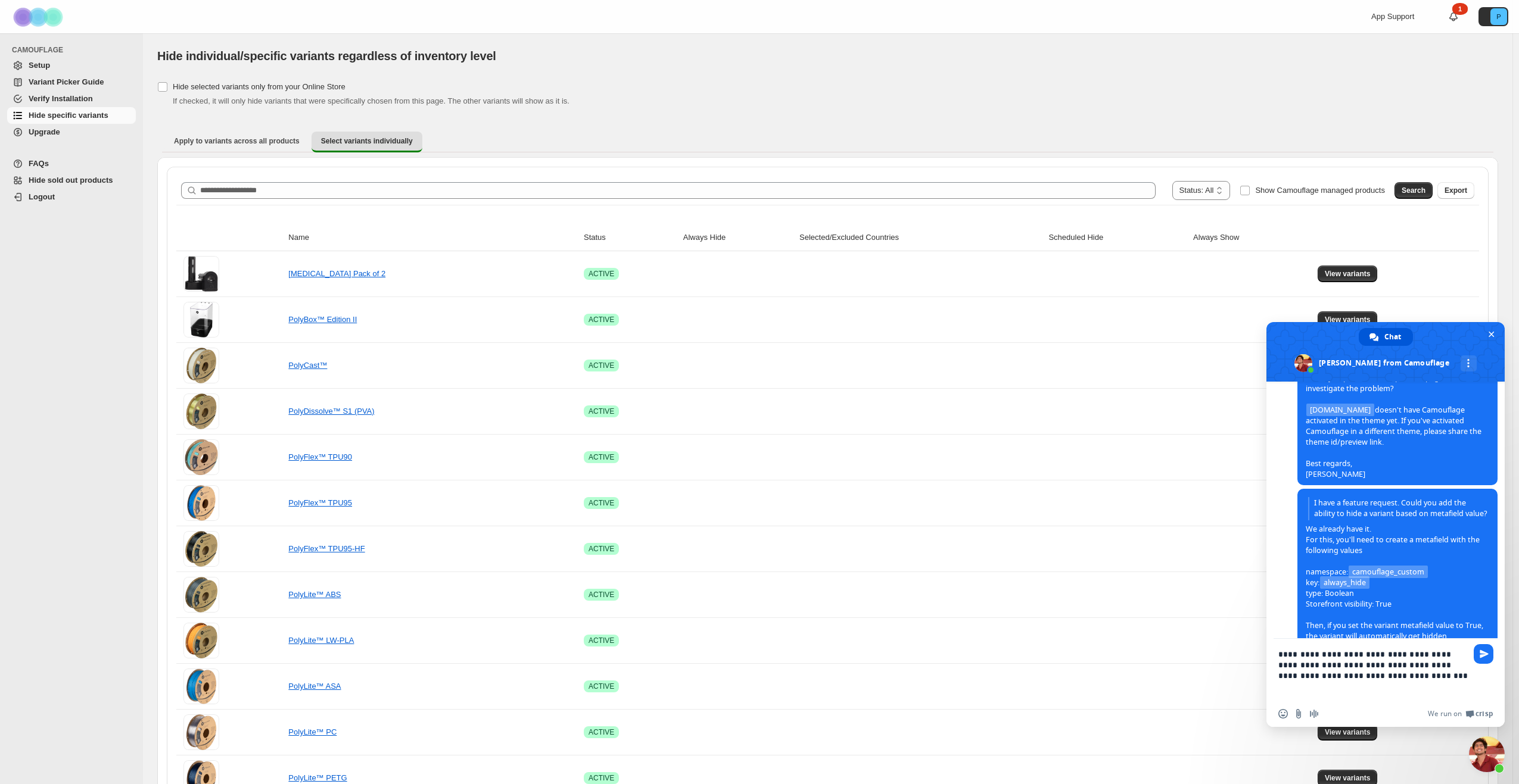
click at [1426, 673] on textarea "**********" at bounding box center [1374, 670] width 191 height 62
type textarea "**********"
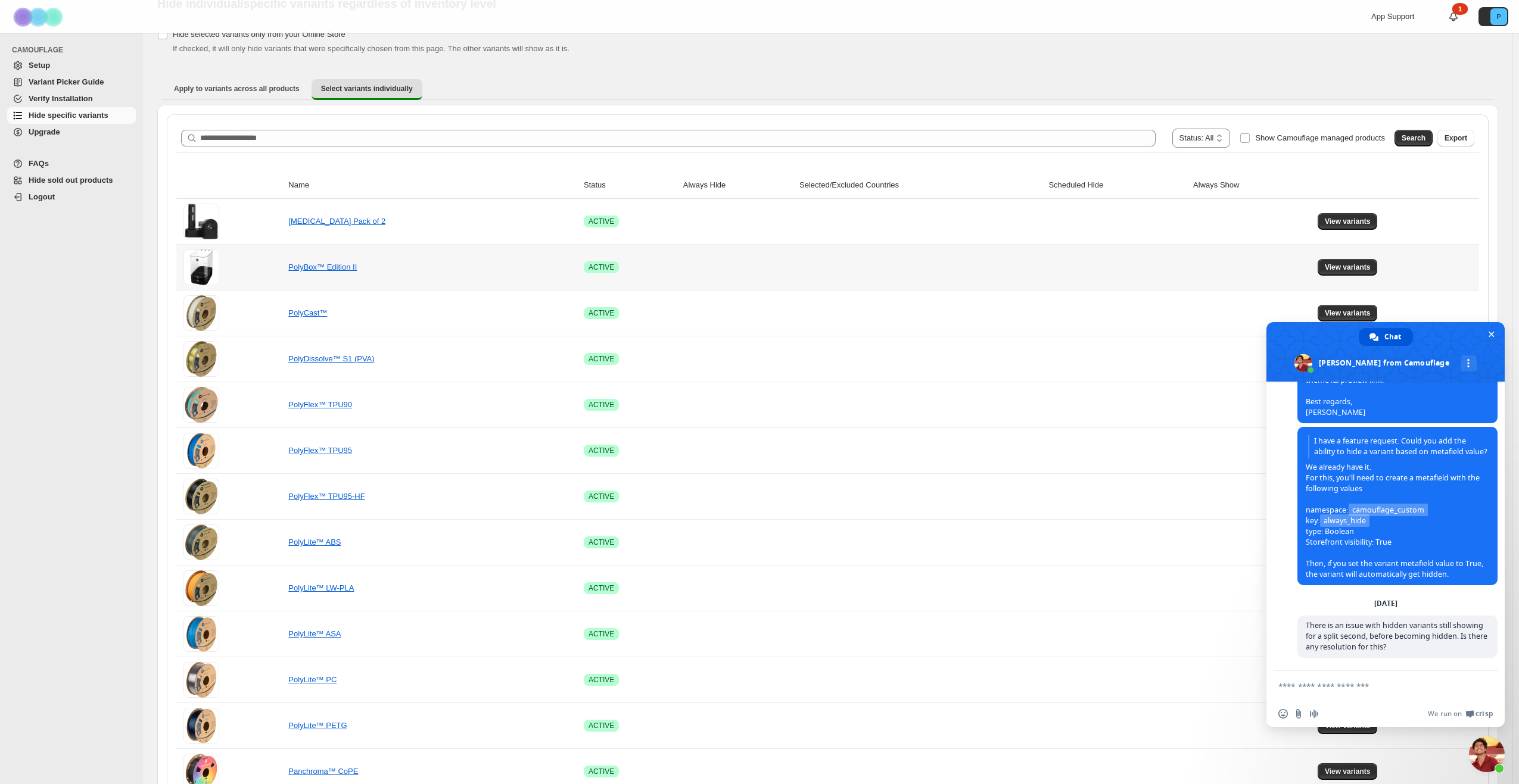
scroll to position [60, 0]
